Goal: Find specific page/section: Find specific page/section

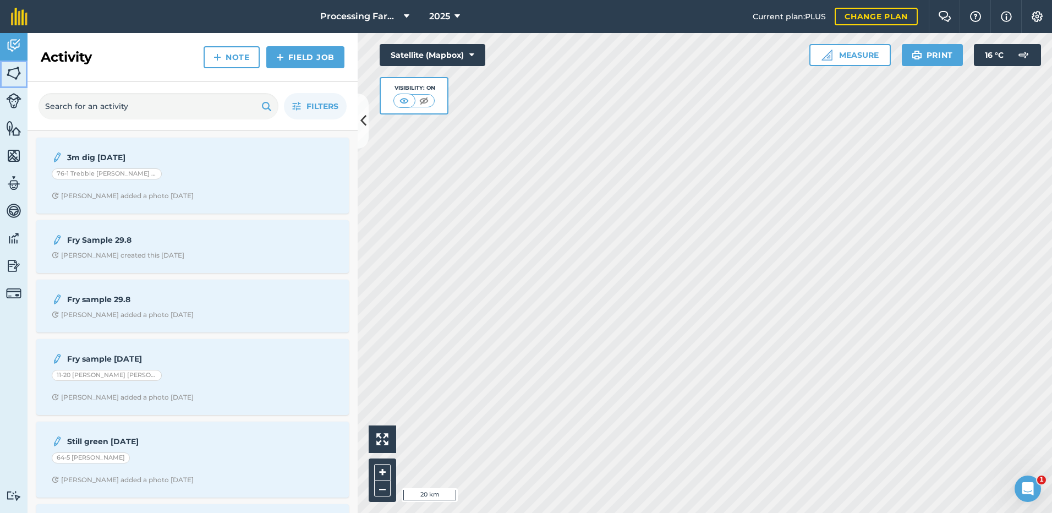
click at [12, 73] on img at bounding box center [13, 73] width 15 height 17
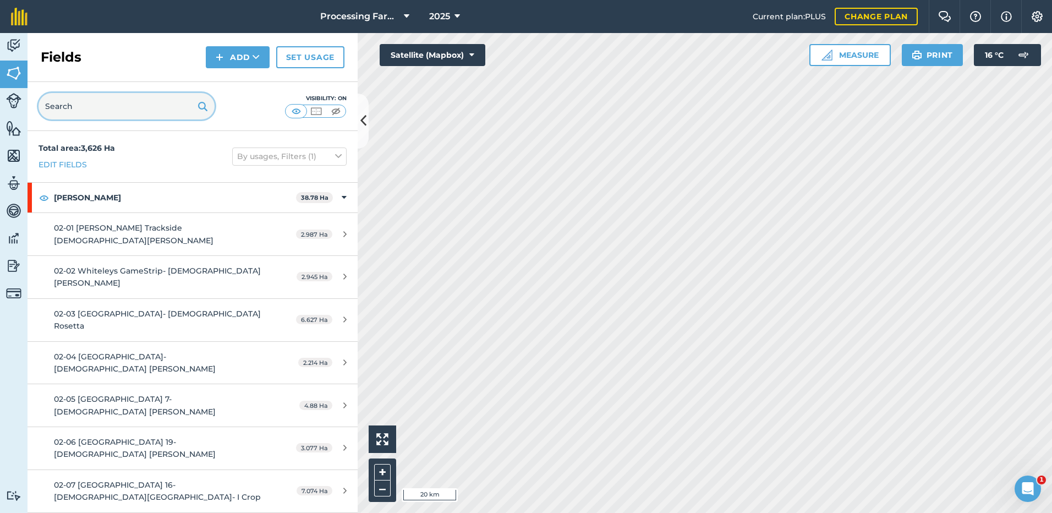
click at [72, 109] on input "text" at bounding box center [127, 106] width 176 height 26
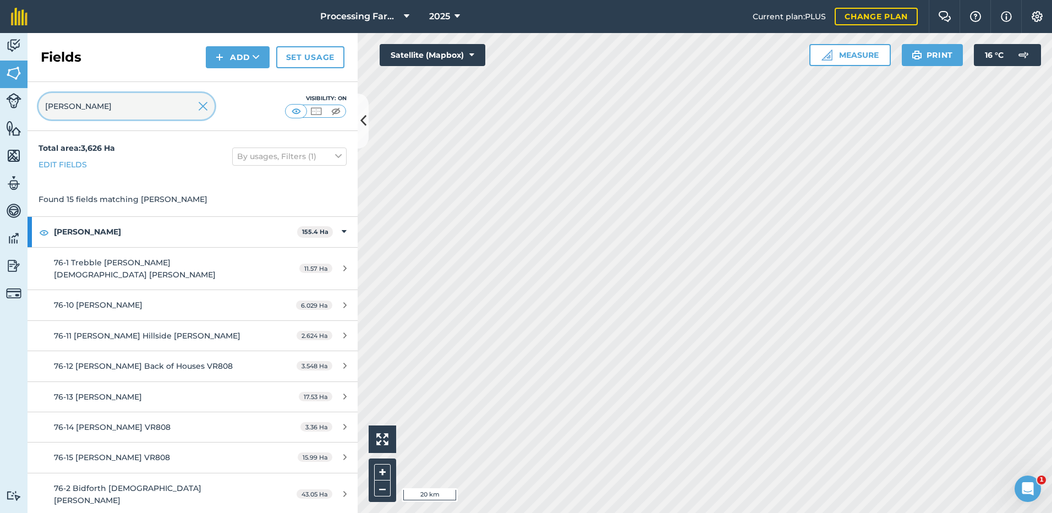
type input "[PERSON_NAME]"
